Goal: Task Accomplishment & Management: Use online tool/utility

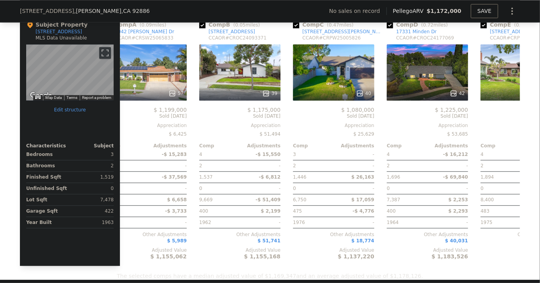
scroll to position [0, 25]
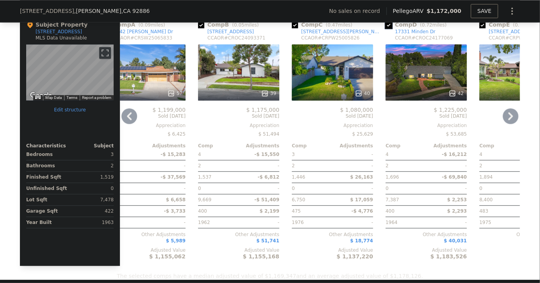
click at [387, 28] on input "checkbox" at bounding box center [389, 25] width 6 height 6
checkbox input "false"
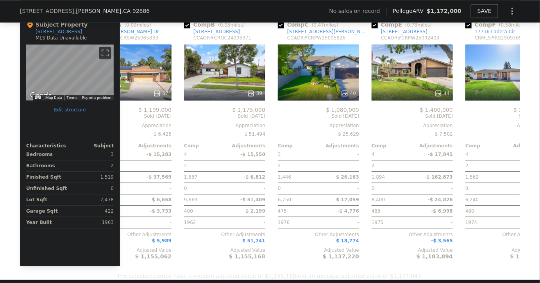
scroll to position [0, 46]
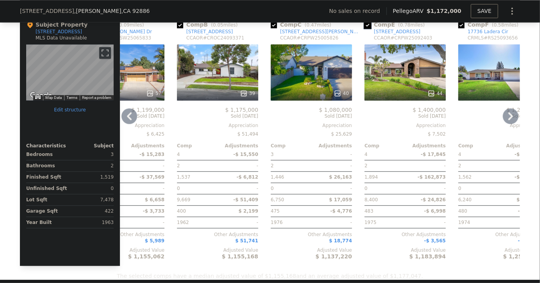
click at [365, 28] on input "checkbox" at bounding box center [368, 25] width 6 height 6
checkbox input "false"
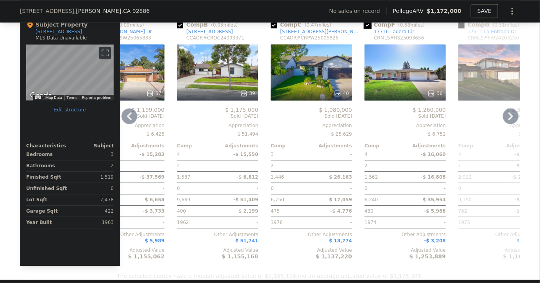
click at [365, 28] on input "checkbox" at bounding box center [368, 25] width 6 height 6
checkbox input "false"
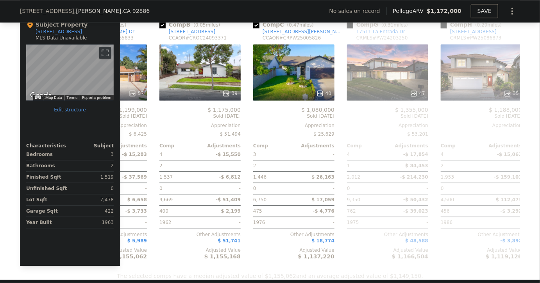
scroll to position [0, 70]
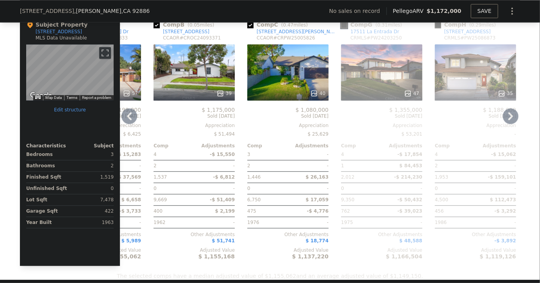
click at [341, 28] on input "checkbox" at bounding box center [344, 25] width 6 height 6
checkbox input "true"
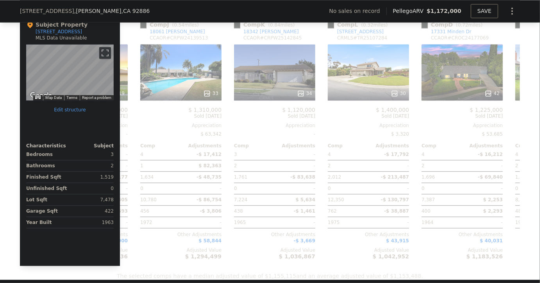
scroll to position [0, 552]
click at [329, 28] on input "checkbox" at bounding box center [331, 25] width 6 height 6
checkbox input "true"
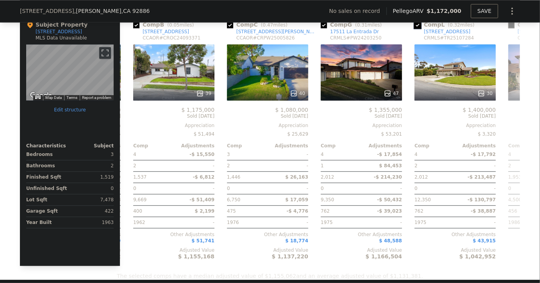
scroll to position [0, 91]
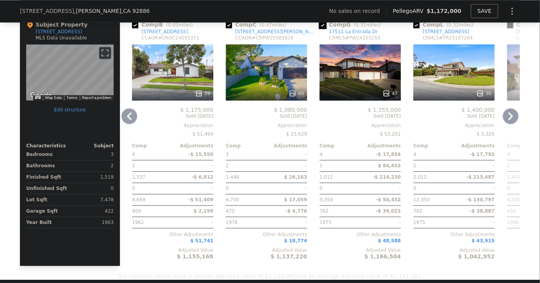
click at [320, 28] on input "checkbox" at bounding box center [323, 25] width 6 height 6
checkbox input "false"
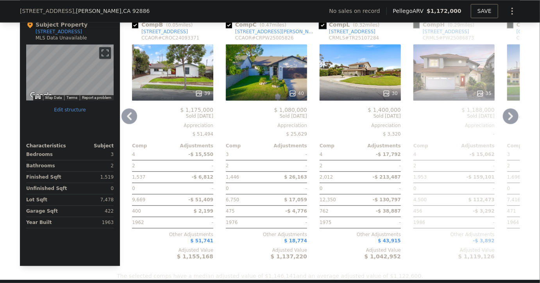
click at [320, 28] on input "checkbox" at bounding box center [323, 25] width 6 height 6
checkbox input "false"
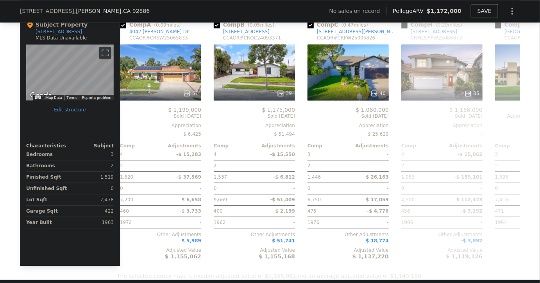
scroll to position [0, 0]
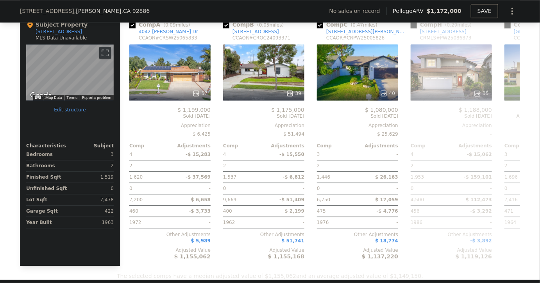
checkbox input "true"
